Goal: Use online tool/utility: Utilize a website feature to perform a specific function

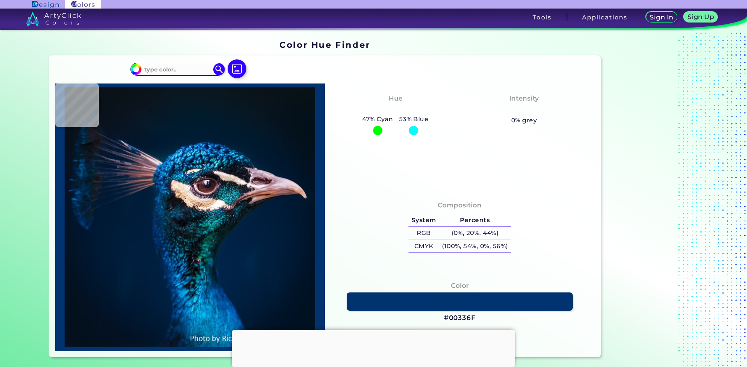
type input "#000000"
type input "#031219"
type input "#05121a"
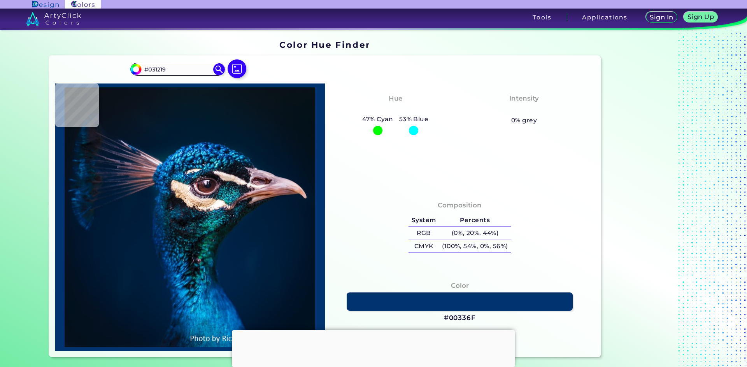
type input "#05121A"
type input "#05121b"
type input "#05121B"
type input "#06131c"
type input "#06131C"
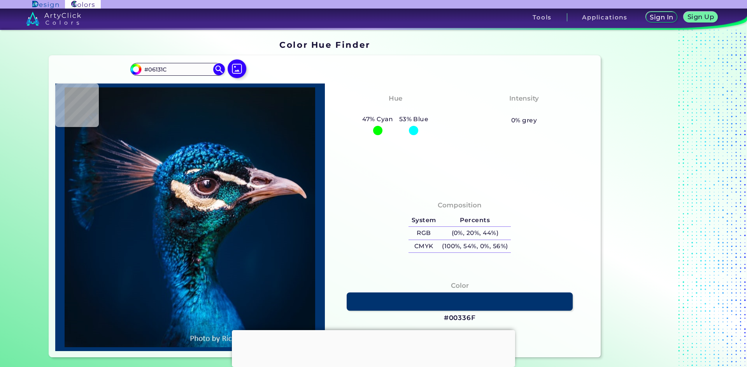
type input "#09131d"
type input "#09131D"
type input "#08121c"
type input "#08121C"
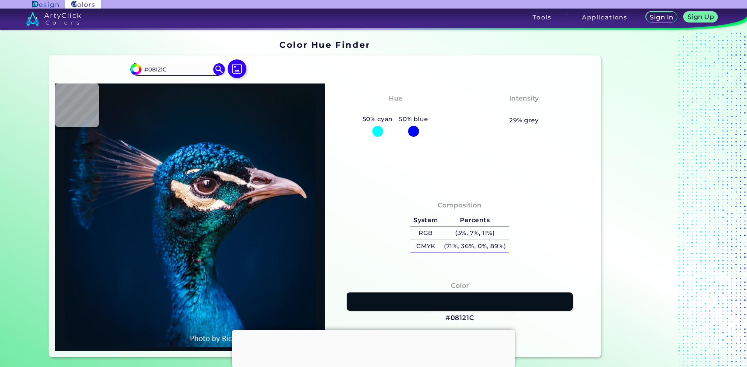
type input "#07121c"
type input "#07121C"
type input "#06131c"
type input "#06131C"
type input "#06141f"
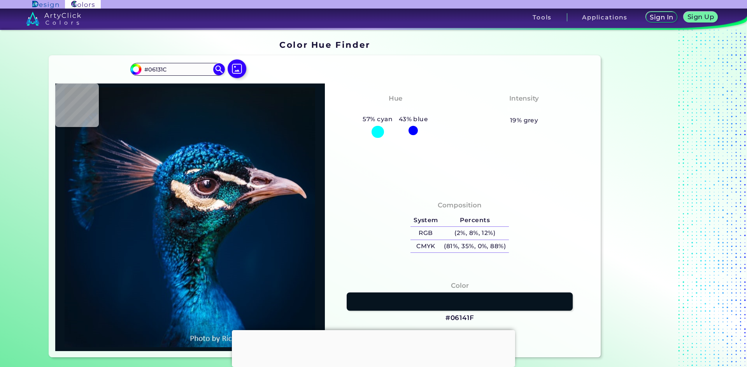
type input "#06141F"
type input "#071520"
type input "#071623"
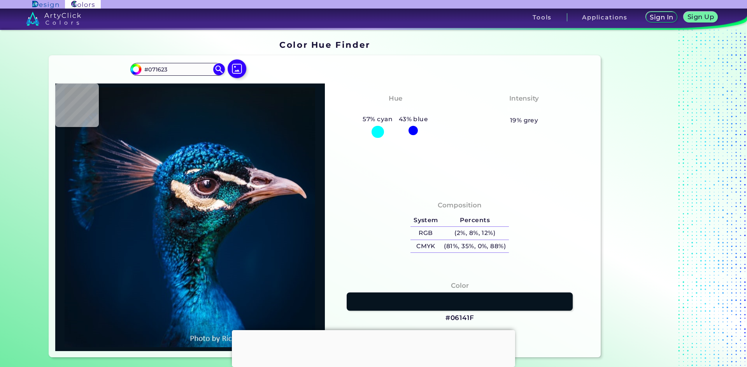
type input "#041726"
type input "#021829"
type input "#03192e"
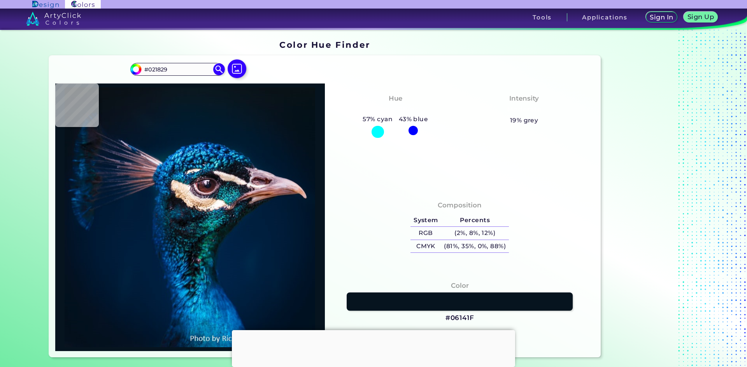
type input "#03192E"
type input "#011a2e"
type input "#011A2E"
type input "#001b30"
type input "#001B30"
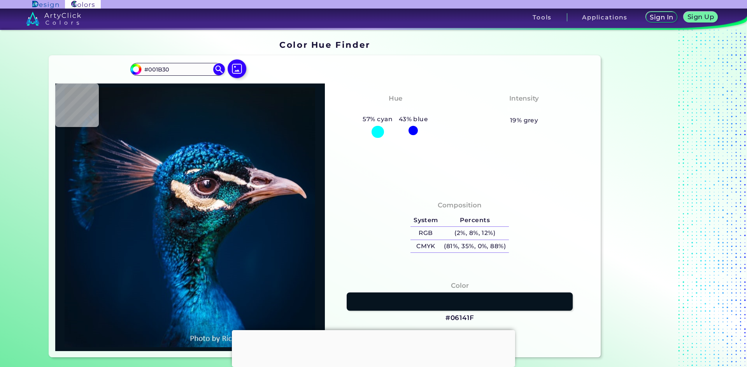
type input "#011b32"
type input "#011B32"
type input "#011d33"
type input "#011D33"
type input "#011e34"
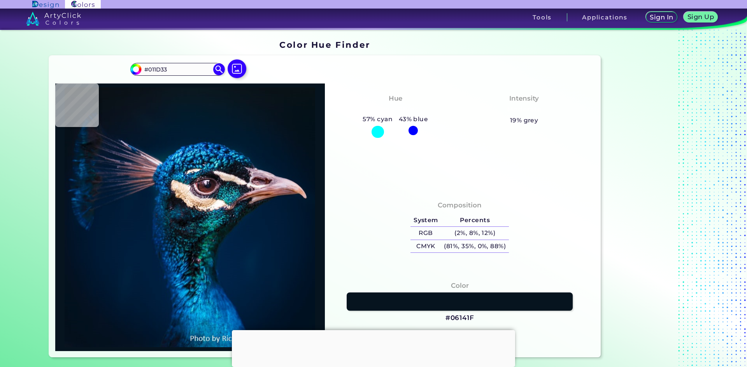
type input "#011E34"
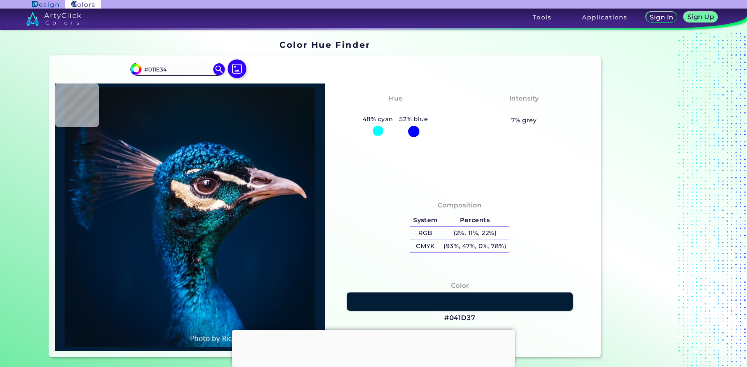
type input "#041d37"
type input "#041D37"
type input "#012337"
type input "#0d4270"
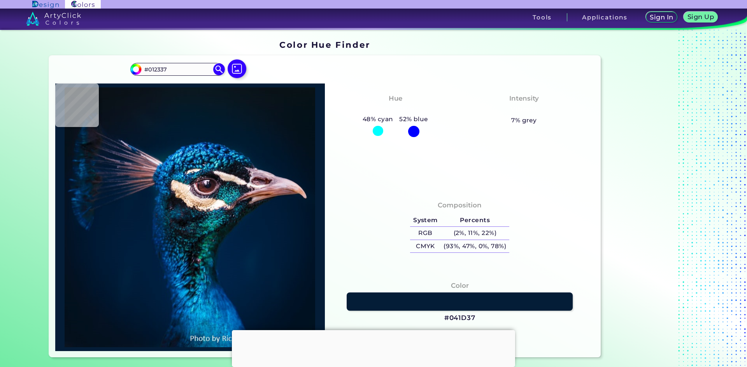
type input "#0D4270"
type input "#031e45"
type input "#031E45"
type input "#021328"
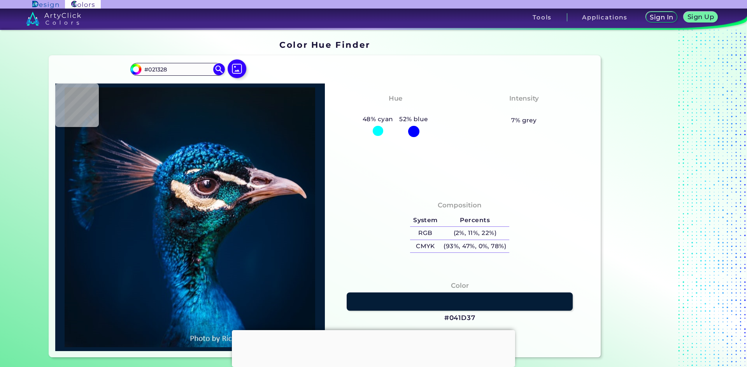
type input "#1779ba"
type input "#1779BA"
type input "#00255f"
type input "#00255F"
type input "#003d74"
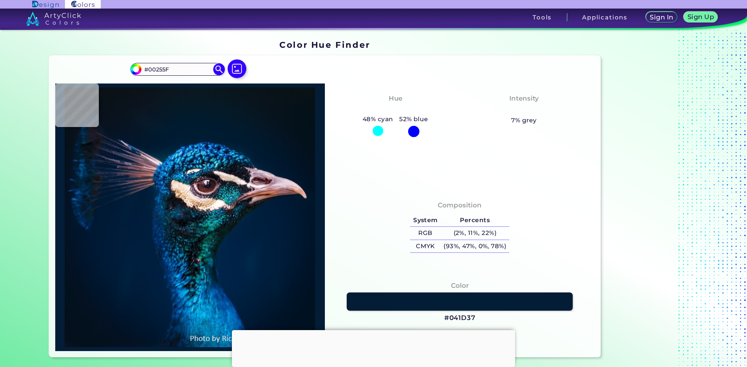
type input "#003D74"
type input "#00255a"
type input "#00255A"
type input "#0f3f73"
type input "#0F3F73"
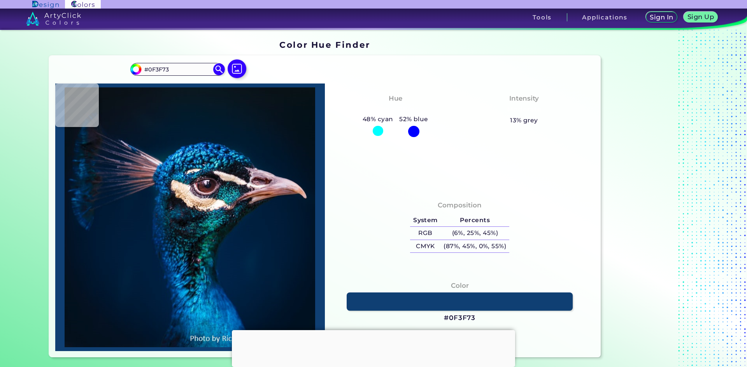
type input "#083367"
type input "#002858"
type input "#002d61"
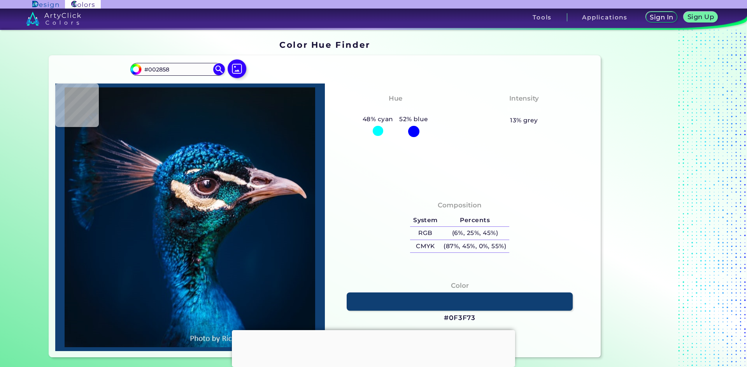
type input "#002D61"
type input "#05437b"
type input "#05437B"
type input "#0c5992"
type input "#0C5992"
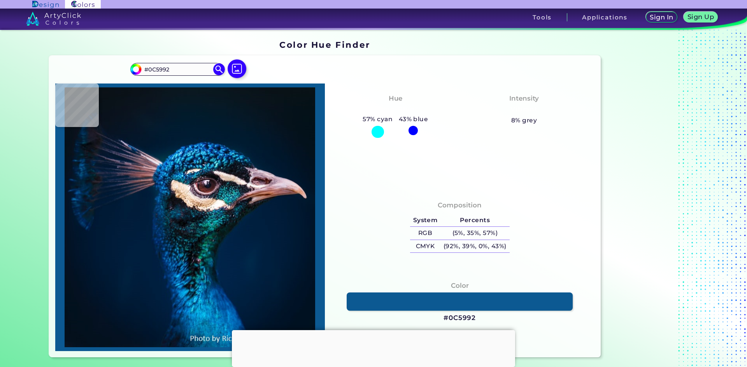
type input "#10517e"
type input "#10517E"
type input "#00214a"
type input "#00214A"
type input "#0a426e"
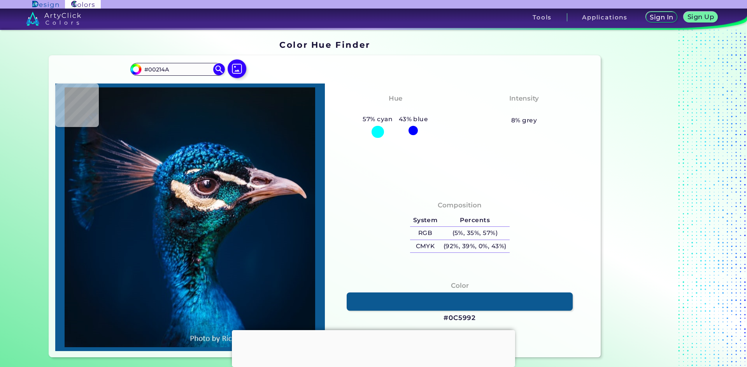
type input "#0A426E"
type input "#0e5980"
type input "#0E5980"
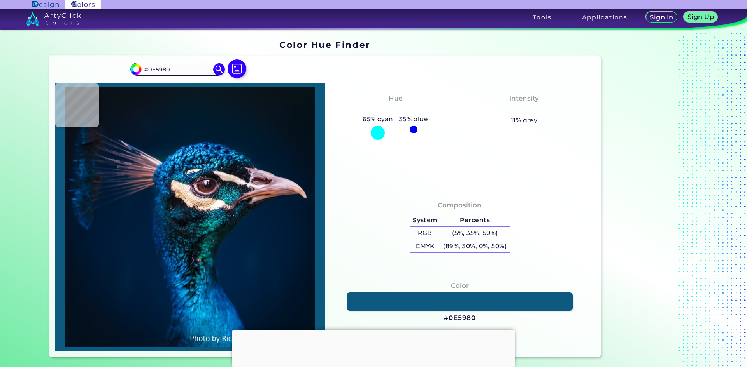
type input "#3294af"
type input "#3294AF"
type input "#1b6a87"
type input "#1B6A87"
type input "#1e6f89"
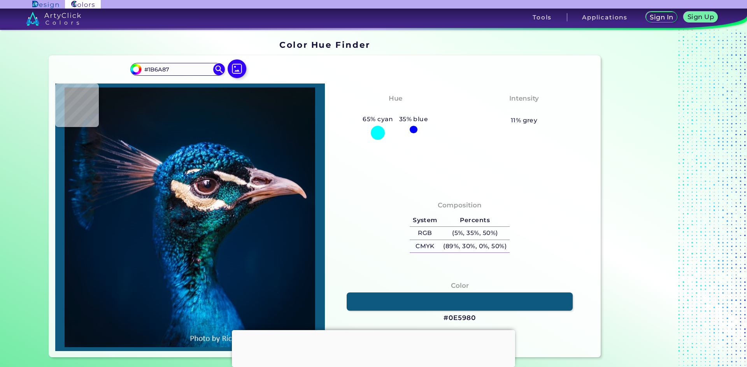
type input "#1E6F89"
type input "#47b1cb"
type input "#47B1CB"
type input "#055a81"
type input "#055A81"
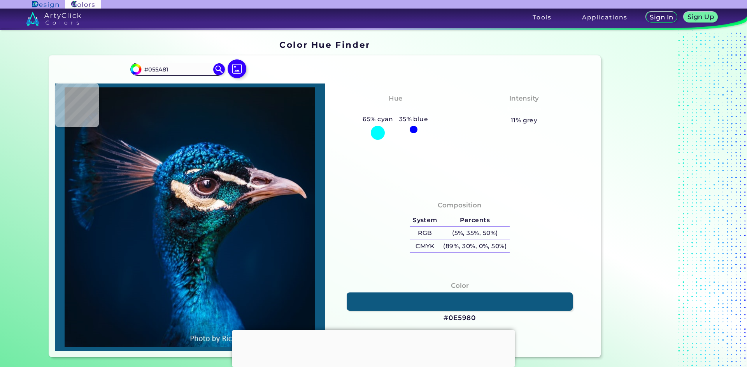
type input "#066c91"
type input "#066C91"
type input "#0c7c9a"
type input "#0C7C9A"
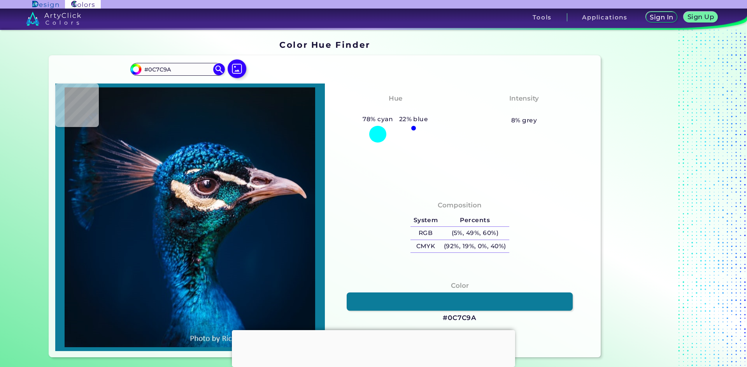
type input "#0e93ab"
type input "#0E93AB"
type input "#15aabf"
type input "#15AABF"
type input "#31c7de"
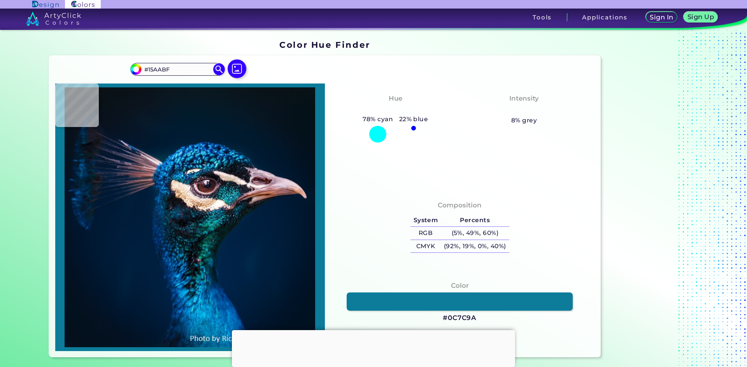
type input "#31C7DE"
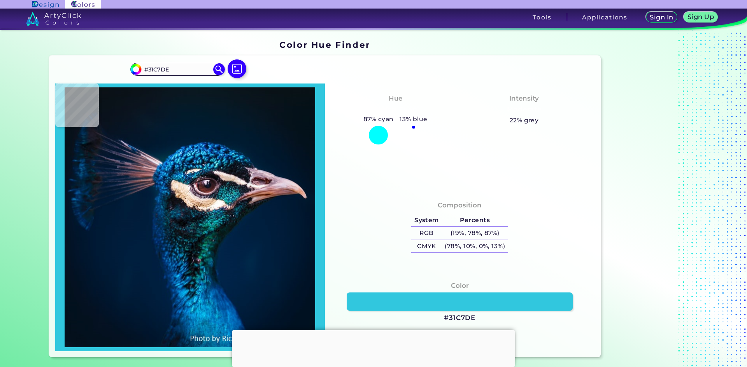
type input "#29bbd9"
type input "#29BBD9"
type input "#21b0ce"
type input "#21B0CE"
type input "#0f91b0"
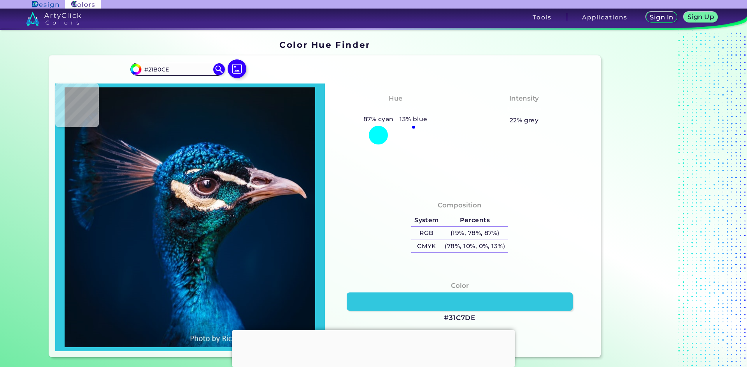
type input "#0F91B0"
type input "#1c9cb7"
type input "#1C9CB7"
type input "#127d9a"
type input "#127D9A"
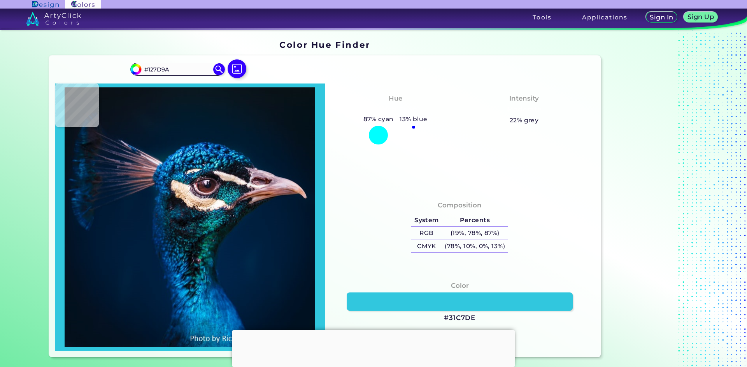
type input "#004e6f"
type input "#004E6F"
type input "#095b72"
type input "#095B72"
type input "#0e6672"
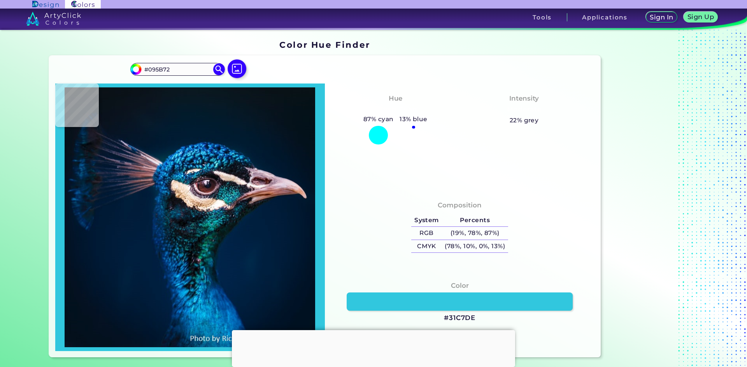
type input "#0E6672"
type input "#094765"
type input "#2a556c"
type input "#2A556C"
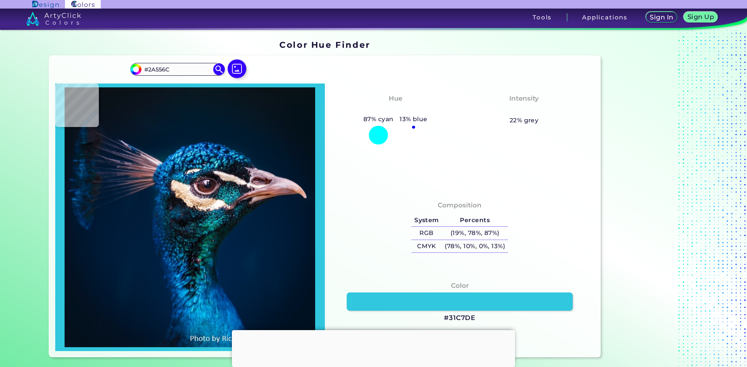
type input "#2c4d56"
type input "#2C4D56"
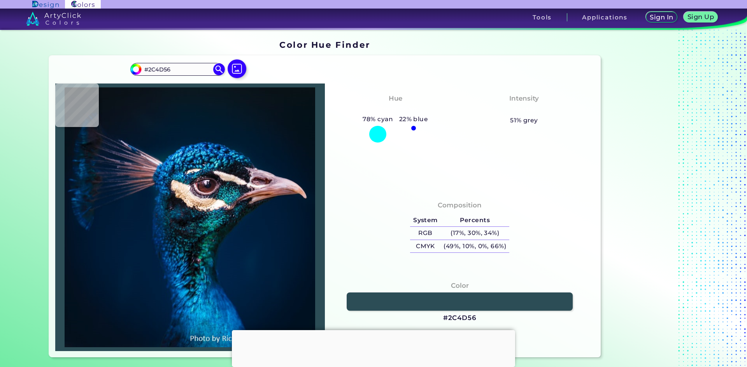
type input "#372837"
type input "#1a1a22"
type input "#1A1A22"
type input "#0d0c12"
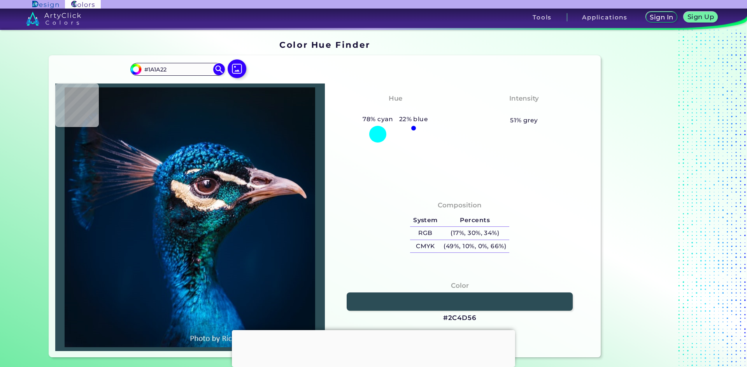
type input "#0D0C12"
type input "#0b0911"
type input "#0B0911"
type input "#20131c"
type input "#20131C"
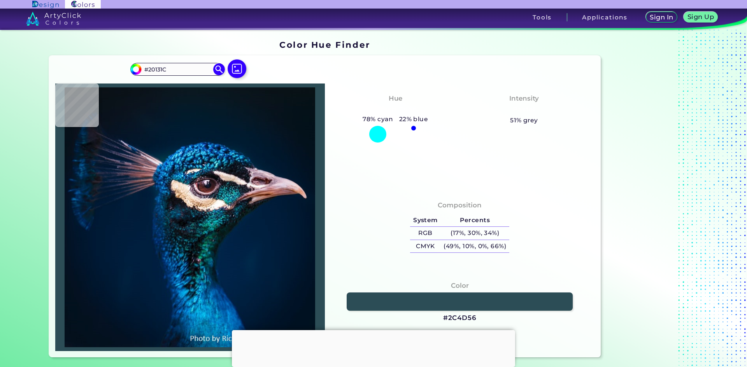
type input "#7e6569"
type input "#7E6569"
type input "#361d28"
type input "#361D28"
type input "#200d19"
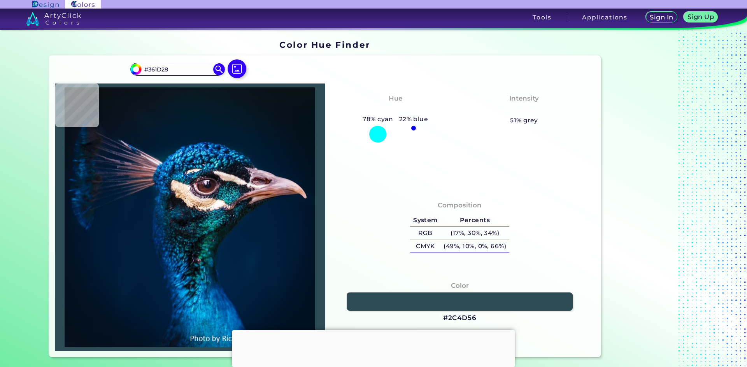
type input "#200D19"
type input "#c5b5c9"
type input "#C5B5C9"
type input "#dfc7e3"
type input "#DFC7E3"
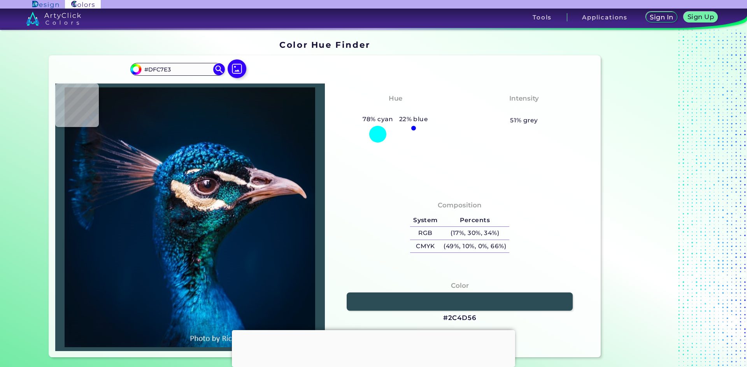
type input "#f9e1f6"
type input "#F9E1F6"
type input "#fae3f9"
type input "#FAE3F9"
type input "#f0d8ed"
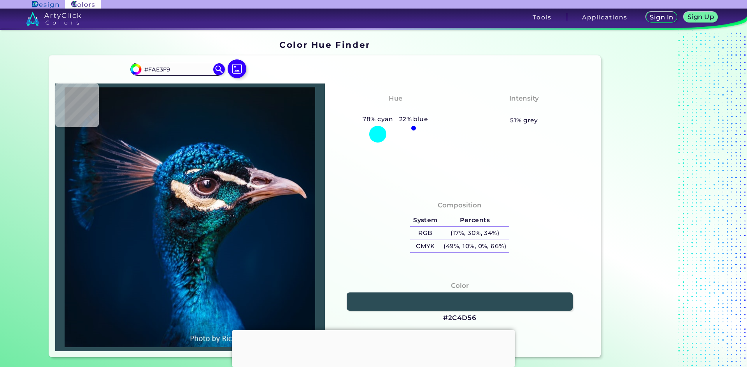
type input "#F0D8ED"
type input "#71596b"
type input "#71596B"
type input "#3a2634"
type input "#3A2634"
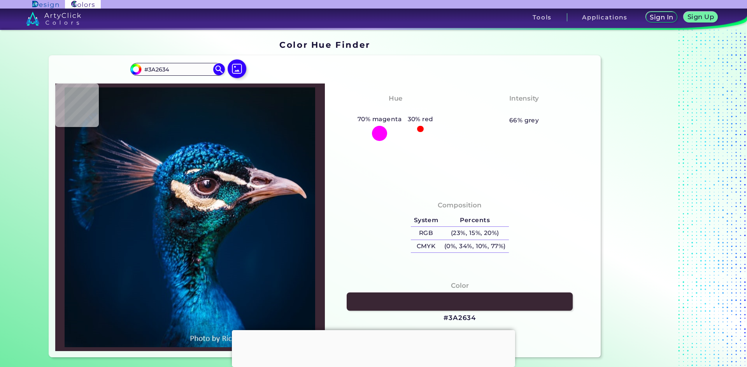
type input "#2d1a26"
type input "#2D1A26"
type input "#301b25"
type input "#301B25"
type input "#23131a"
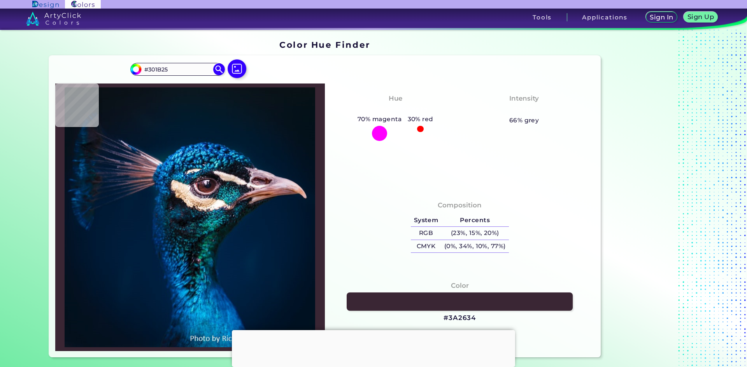
type input "#23131A"
type input "#110911"
type input "#110c13"
type input "#110C13"
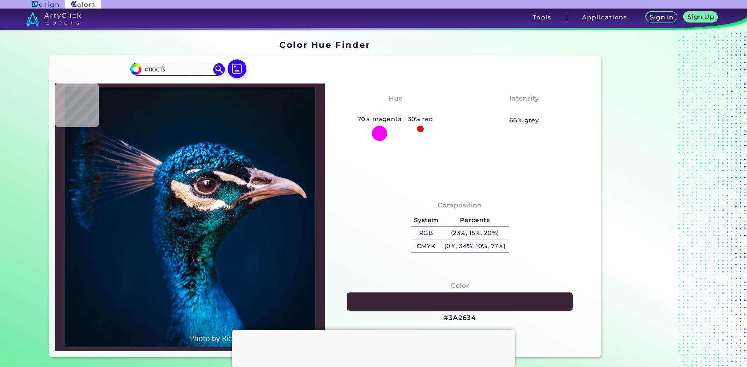
type input "#0c0d18"
type input "#0C0D18"
type input "#111622"
type input "#0d121c"
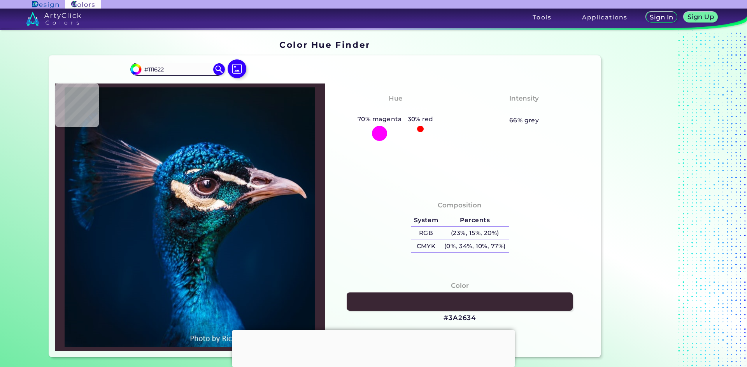
type input "#0D121C"
type input "#0a1323"
type input "#0A1323"
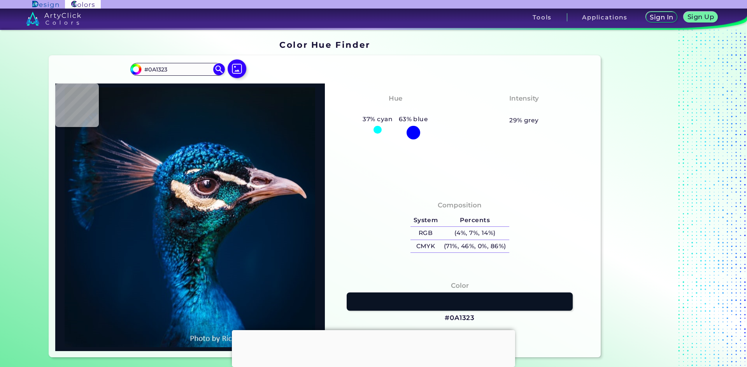
type input "#0f172a"
type input "#0F172A"
type input "#0f1b31"
type input "#0F1B31"
type input "#0e1b30"
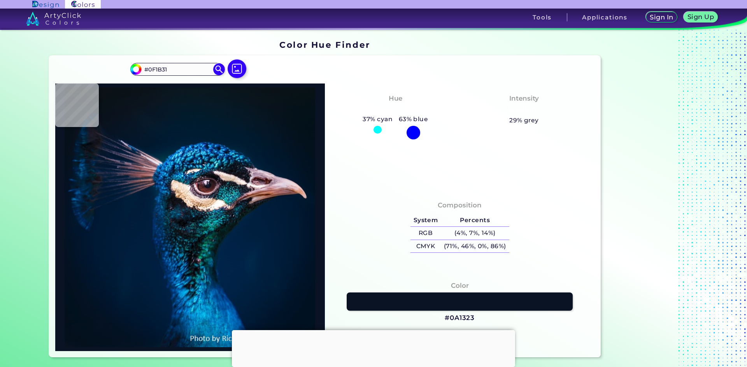
type input "#0E1B30"
type input "#0a162c"
type input "#0A162C"
type input "#152137"
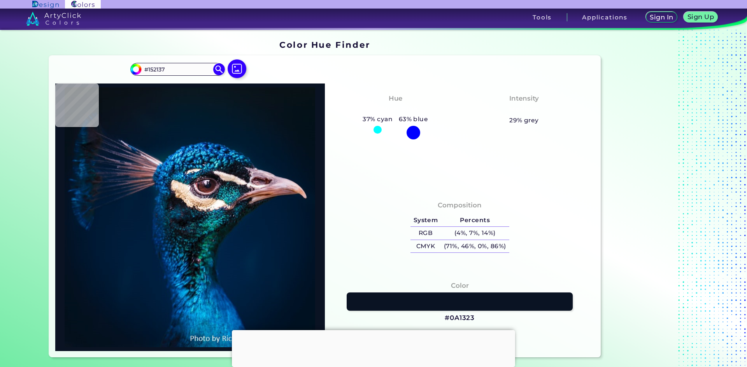
type input "#182239"
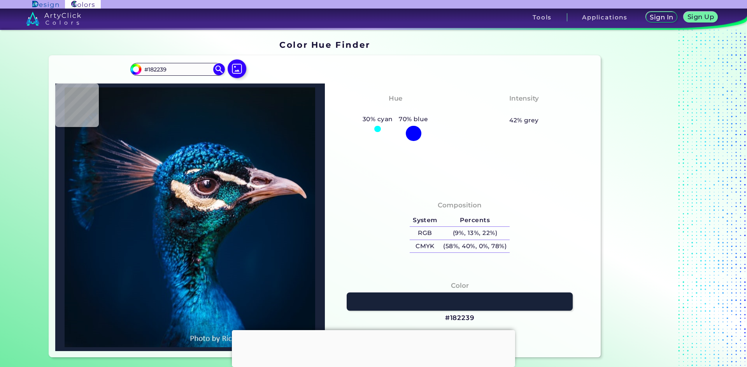
type input "#141b32"
type input "#141B32"
type input "#191b32"
type input "#191B32"
type input "#090f24"
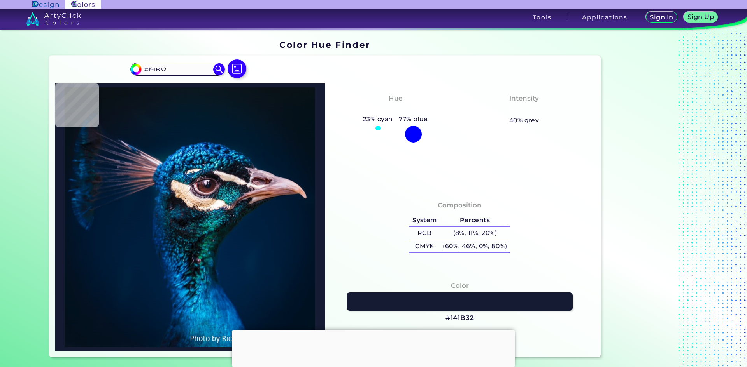
type input "#090F24"
type input "#0f172b"
type input "#0F172B"
type input "#0b1223"
type input "#0B1223"
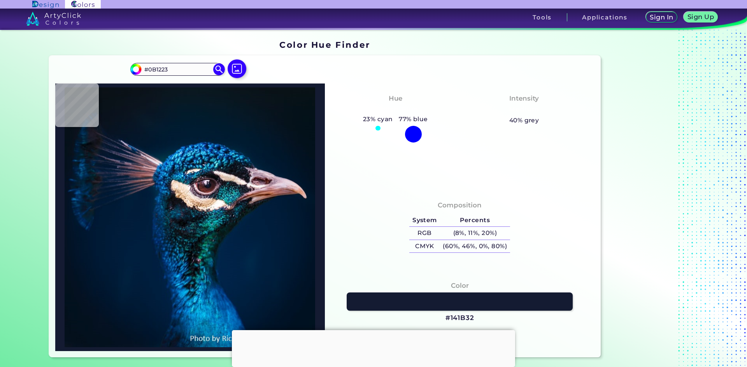
type input "#0d1624"
type input "#0D1624"
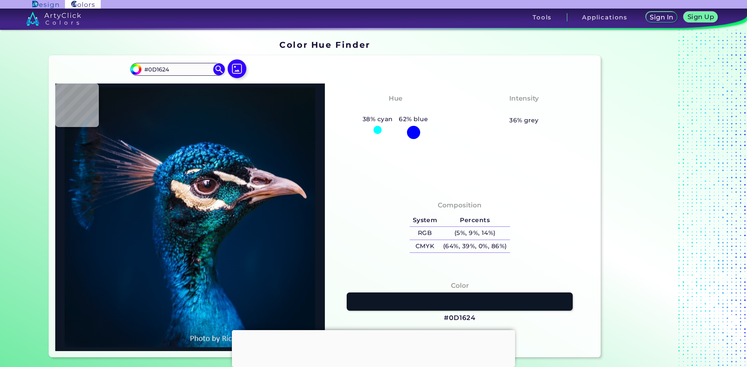
type input "#12111a"
type input "#12111A"
type input "#24161c"
type input "#24161C"
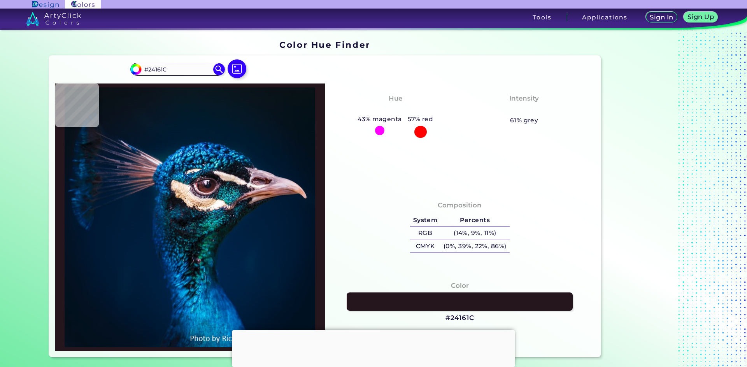
type input "#170e16"
type input "#170E16"
type input "#0b0a15"
type input "#0B0A15"
